Goal: Task Accomplishment & Management: Use online tool/utility

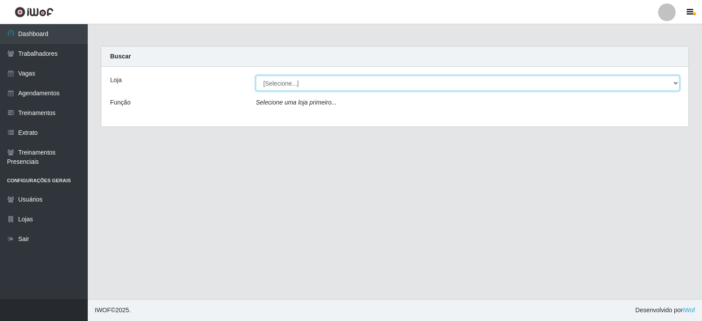
click at [676, 86] on select "[Selecione...] SuperFácil Atacado - Alto de São Manoel SuperFácil Atacado - Ema…" at bounding box center [468, 82] width 424 height 15
select select "540"
click at [256, 75] on select "[Selecione...] SuperFácil Atacado - Alto de São Manoel SuperFácil Atacado - Ema…" at bounding box center [468, 82] width 424 height 15
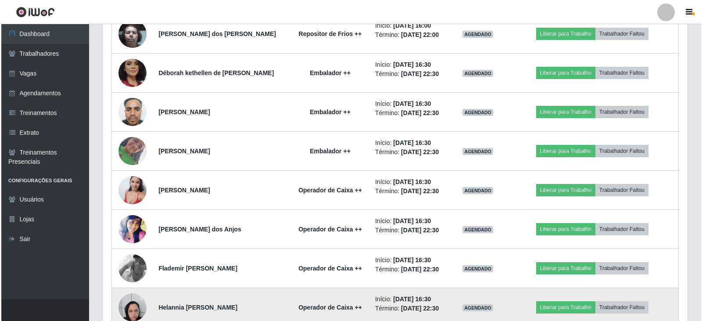
scroll to position [745, 0]
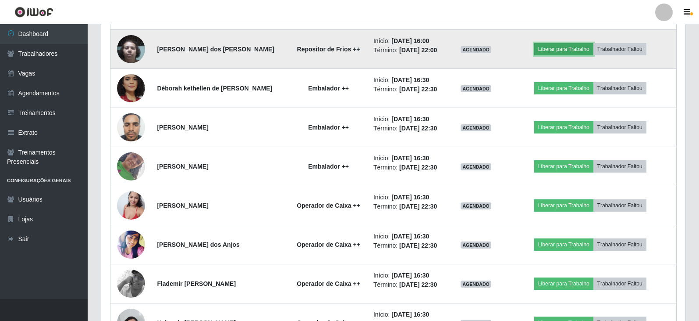
click at [579, 51] on button "Liberar para Trabalho" at bounding box center [563, 49] width 59 height 12
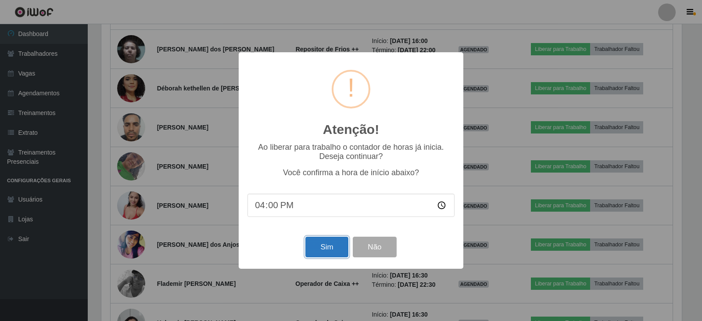
click at [328, 249] on button "Sim" at bounding box center [326, 246] width 43 height 21
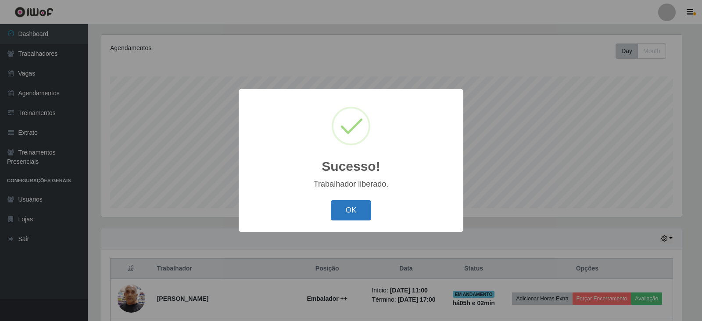
click at [348, 215] on button "OK" at bounding box center [351, 210] width 41 height 21
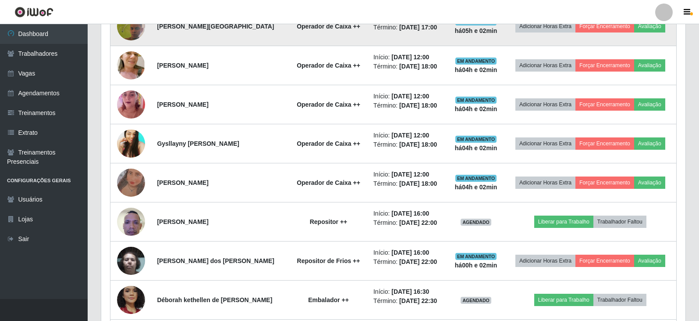
scroll to position [588, 0]
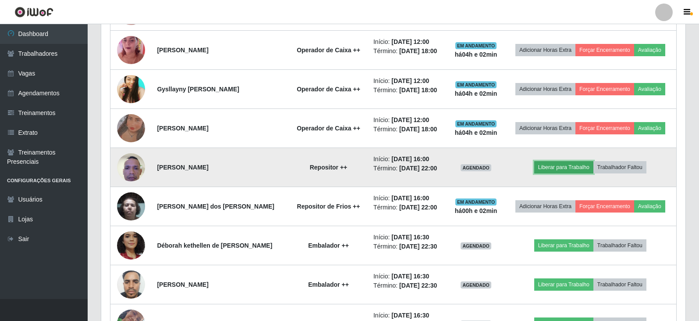
click at [556, 167] on button "Liberar para Trabalho" at bounding box center [563, 167] width 59 height 12
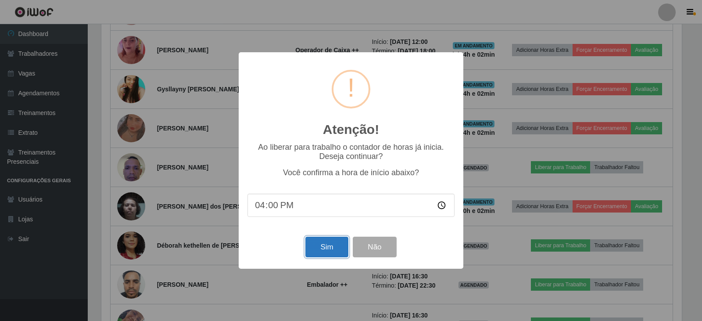
click at [316, 248] on button "Sim" at bounding box center [326, 246] width 43 height 21
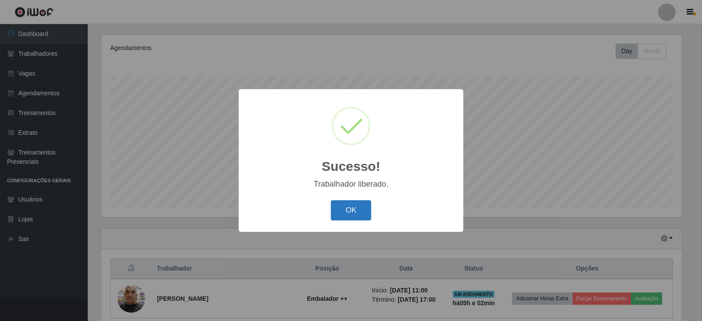
click at [354, 211] on button "OK" at bounding box center [351, 210] width 41 height 21
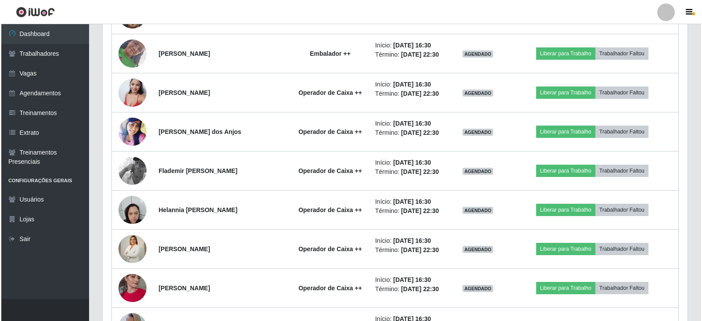
scroll to position [895, 0]
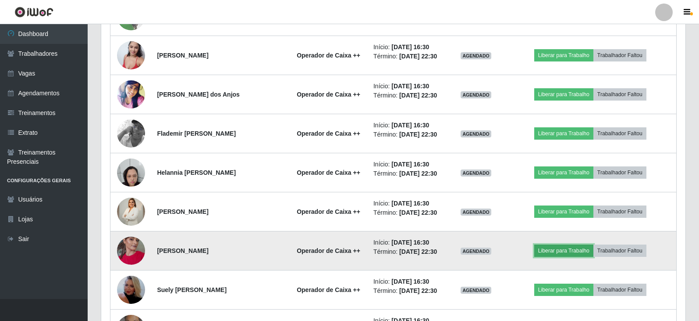
click at [561, 249] on button "Liberar para Trabalho" at bounding box center [563, 250] width 59 height 12
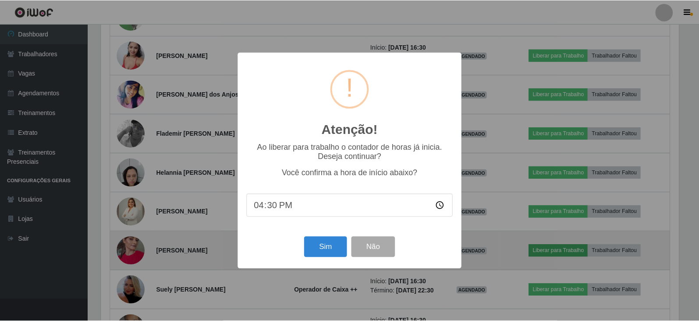
scroll to position [182, 580]
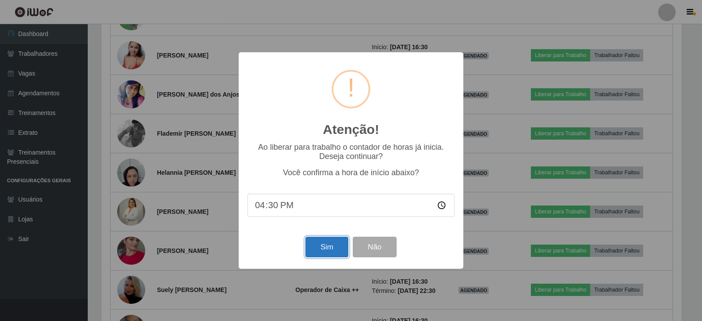
click at [308, 251] on button "Sim" at bounding box center [326, 246] width 43 height 21
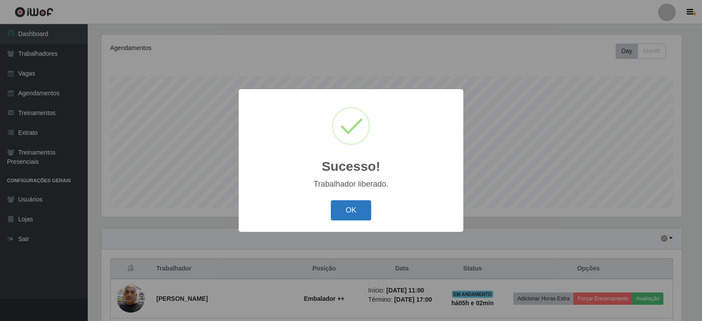
click at [351, 209] on button "OK" at bounding box center [351, 210] width 41 height 21
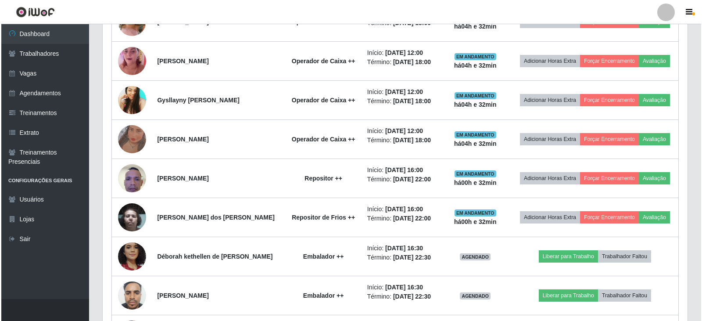
scroll to position [614, 0]
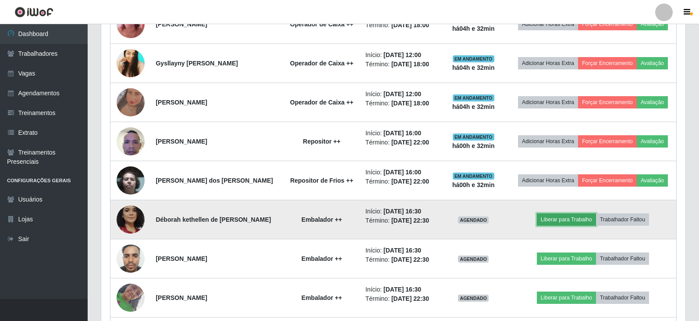
click at [567, 221] on button "Liberar para Trabalho" at bounding box center [566, 219] width 59 height 12
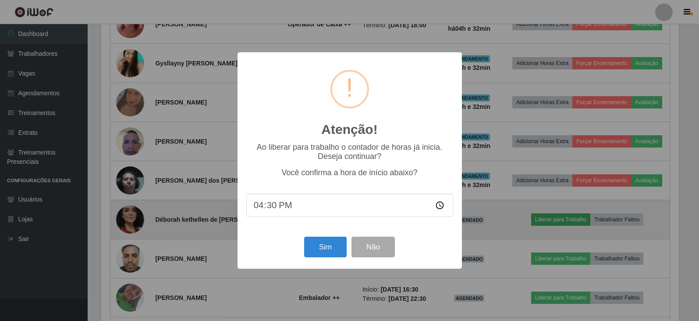
scroll to position [182, 580]
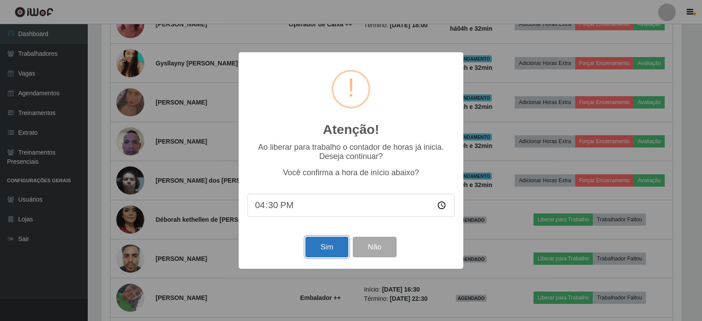
click at [334, 249] on button "Sim" at bounding box center [326, 246] width 43 height 21
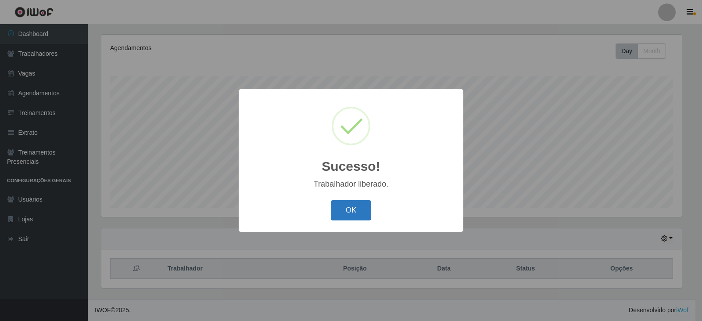
click at [348, 214] on button "OK" at bounding box center [351, 210] width 41 height 21
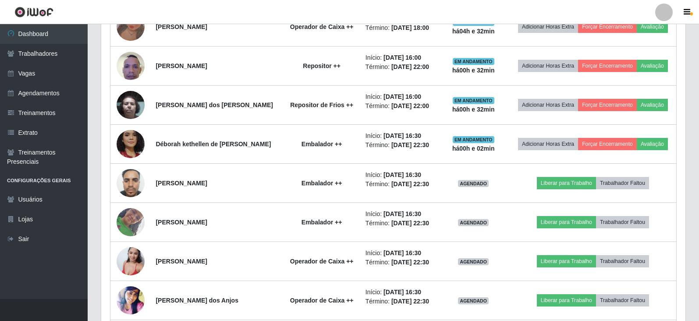
scroll to position [720, 0]
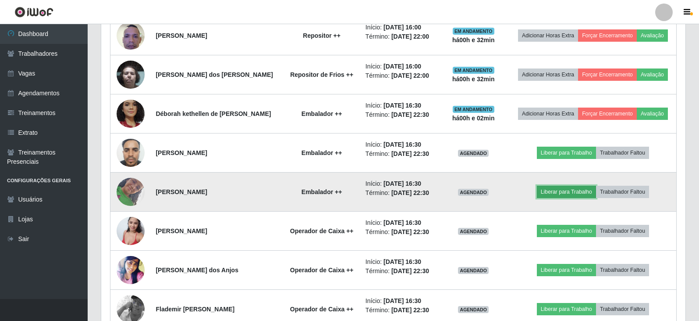
click at [551, 192] on button "Liberar para Trabalho" at bounding box center [566, 191] width 59 height 12
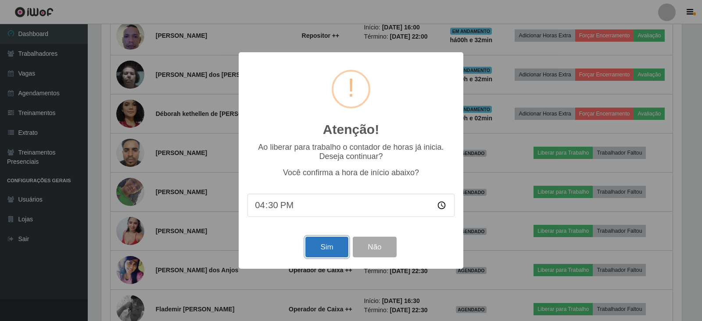
click at [335, 246] on button "Sim" at bounding box center [326, 246] width 43 height 21
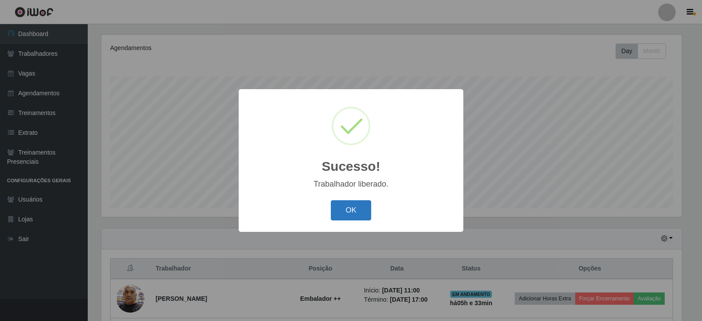
click at [349, 214] on button "OK" at bounding box center [351, 210] width 41 height 21
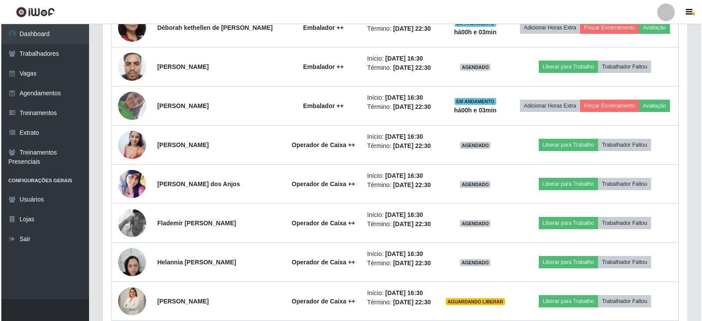
scroll to position [807, 0]
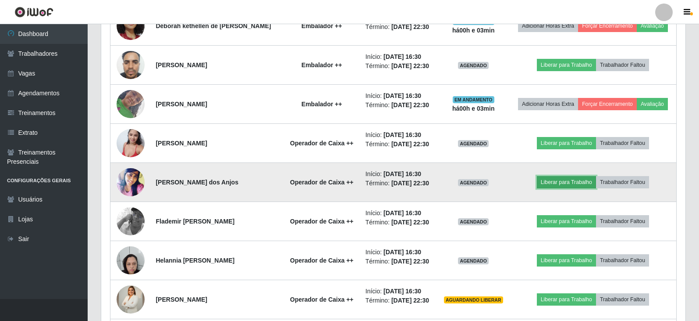
click at [553, 184] on button "Liberar para Trabalho" at bounding box center [566, 182] width 59 height 12
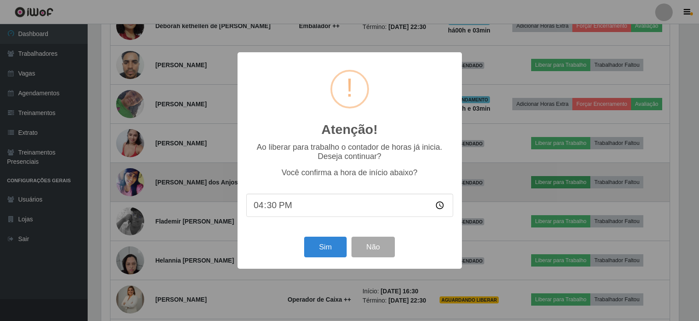
scroll to position [182, 580]
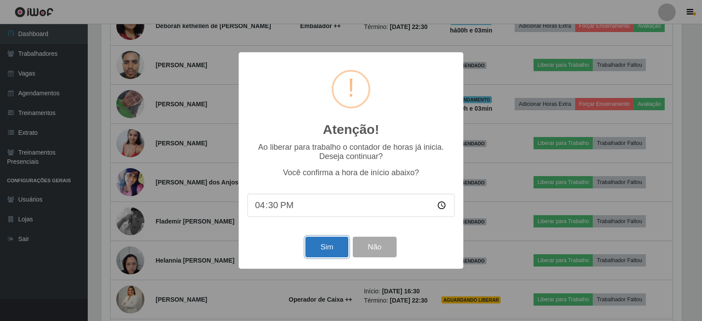
click at [317, 249] on button "Sim" at bounding box center [326, 246] width 43 height 21
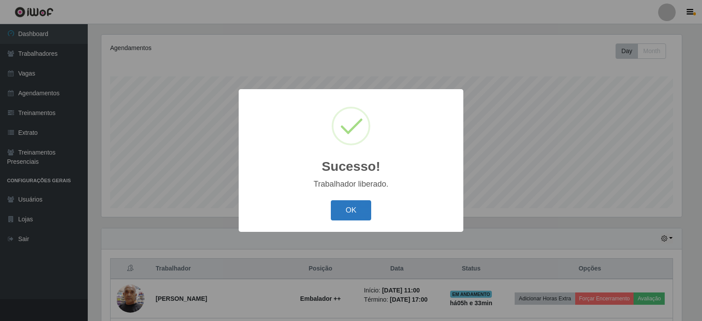
click at [349, 210] on button "OK" at bounding box center [351, 210] width 41 height 21
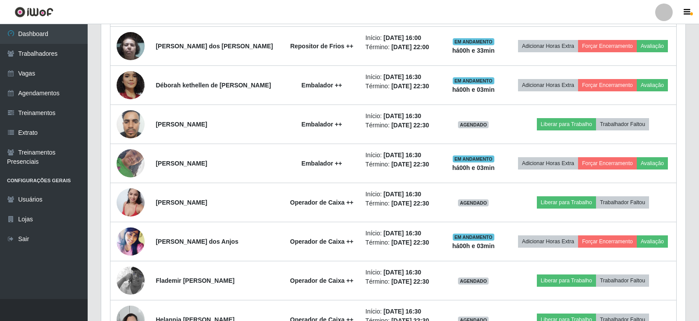
scroll to position [763, 0]
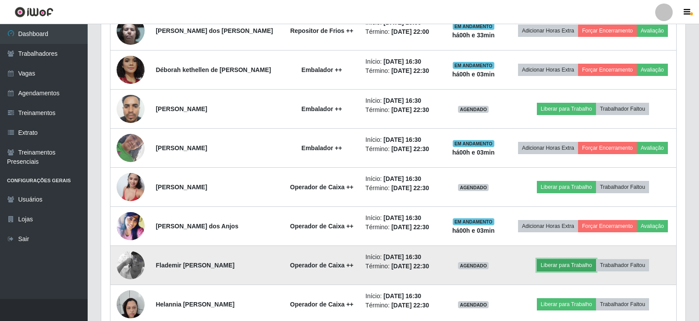
click at [559, 266] on button "Liberar para Trabalho" at bounding box center [566, 265] width 59 height 12
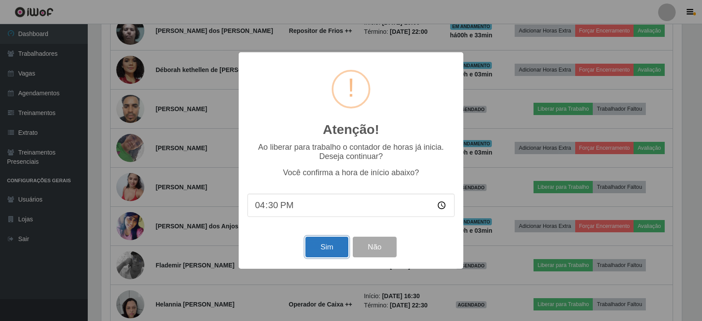
click at [327, 244] on button "Sim" at bounding box center [326, 246] width 43 height 21
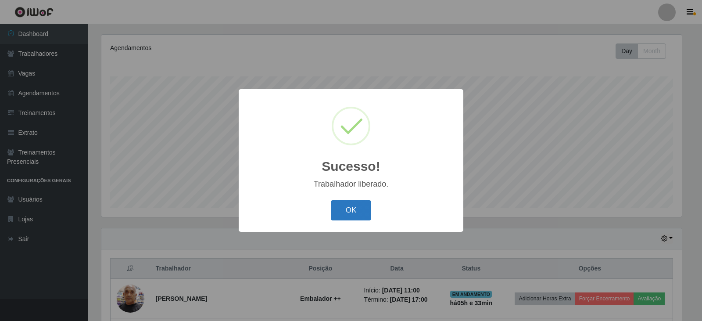
click at [344, 208] on button "OK" at bounding box center [351, 210] width 41 height 21
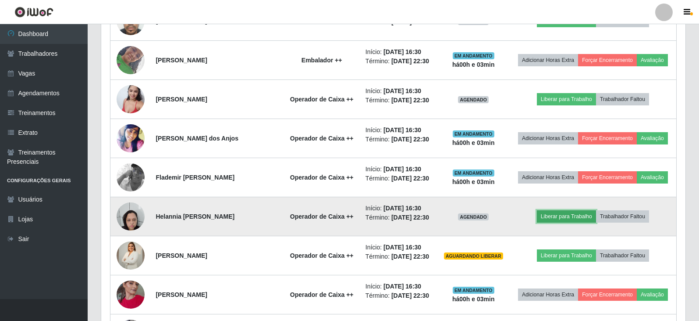
click at [570, 218] on button "Liberar para Trabalho" at bounding box center [566, 216] width 59 height 12
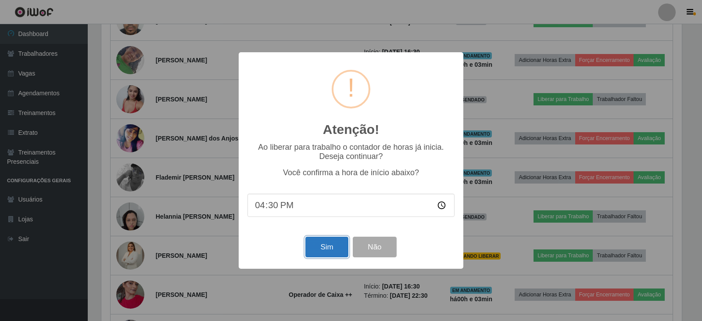
click at [324, 248] on button "Sim" at bounding box center [326, 246] width 43 height 21
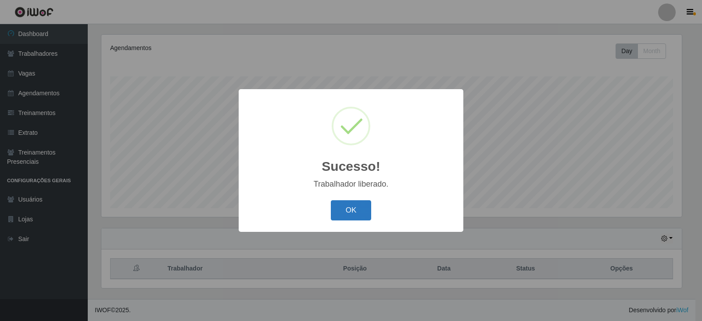
click at [350, 212] on button "OK" at bounding box center [351, 210] width 41 height 21
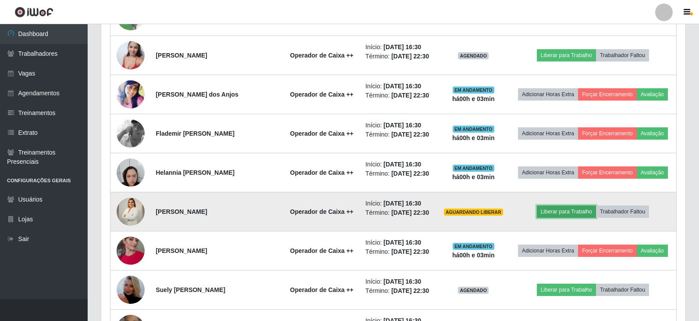
click at [573, 213] on button "Liberar para Trabalho" at bounding box center [566, 211] width 59 height 12
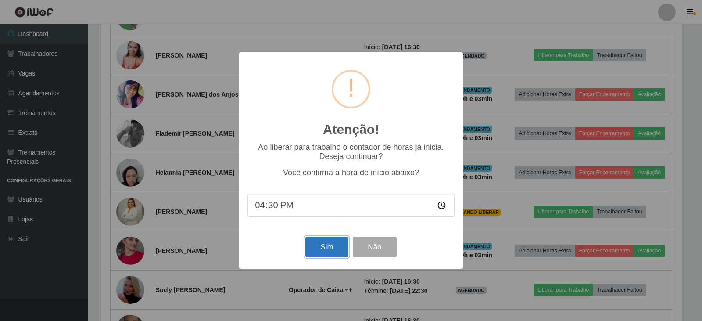
click at [330, 244] on button "Sim" at bounding box center [326, 246] width 43 height 21
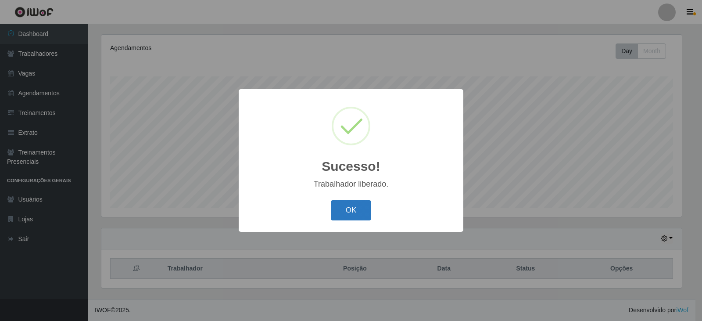
click at [354, 209] on button "OK" at bounding box center [351, 210] width 41 height 21
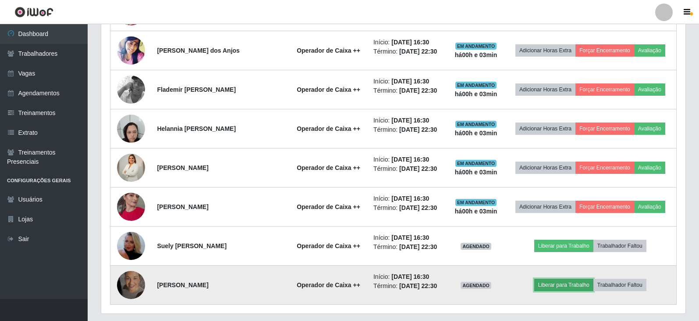
click at [566, 285] on button "Liberar para Trabalho" at bounding box center [563, 284] width 59 height 12
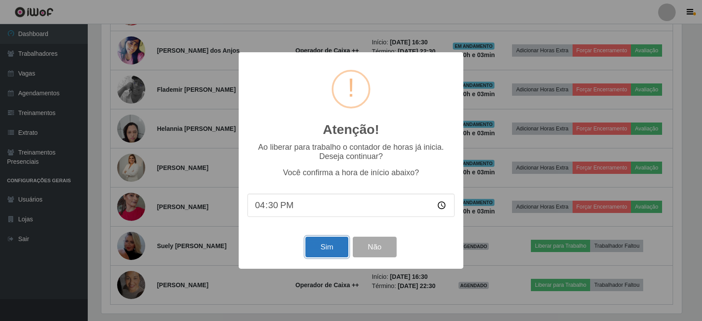
click at [321, 247] on button "Sim" at bounding box center [326, 246] width 43 height 21
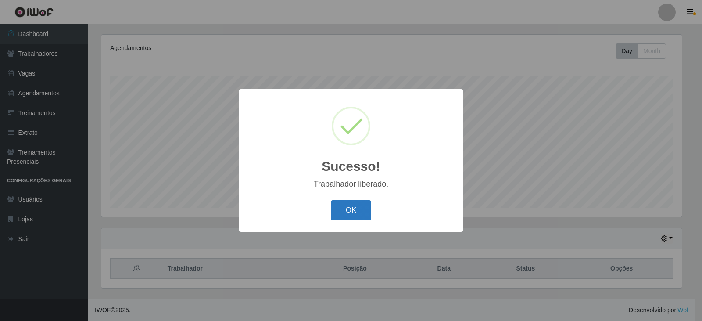
click at [354, 213] on button "OK" at bounding box center [351, 210] width 41 height 21
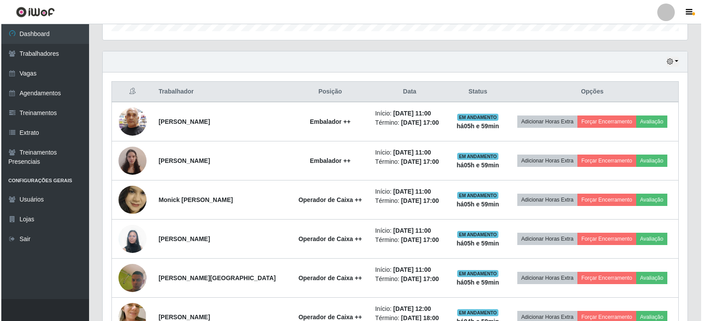
scroll to position [263, 0]
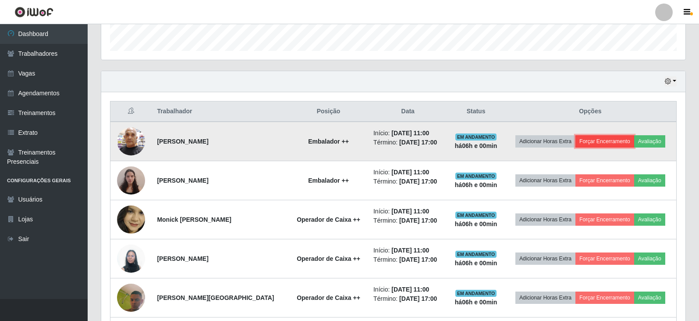
click at [605, 141] on button "Forçar Encerramento" at bounding box center [605, 141] width 59 height 12
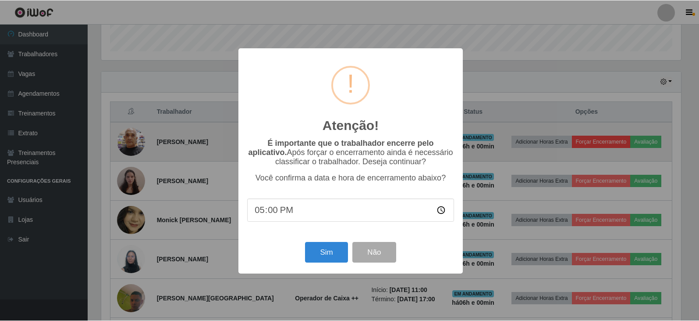
scroll to position [182, 580]
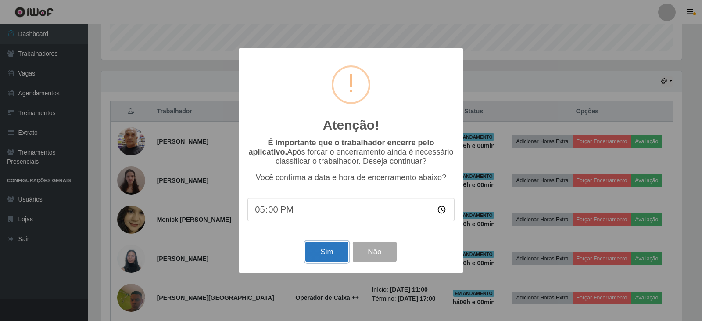
click at [324, 251] on button "Sim" at bounding box center [326, 251] width 43 height 21
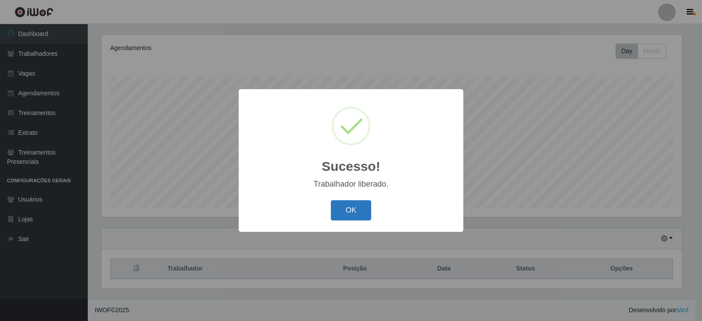
click at [338, 210] on button "OK" at bounding box center [351, 210] width 41 height 21
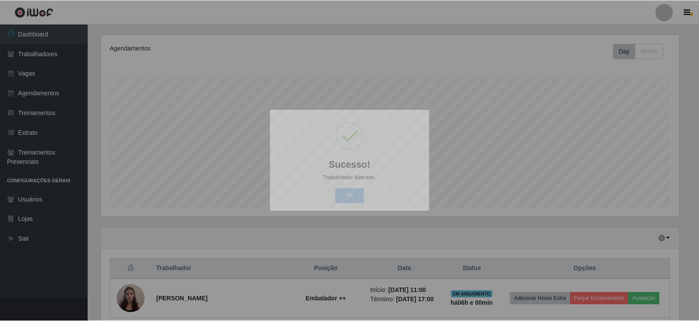
scroll to position [182, 584]
